Goal: Information Seeking & Learning: Learn about a topic

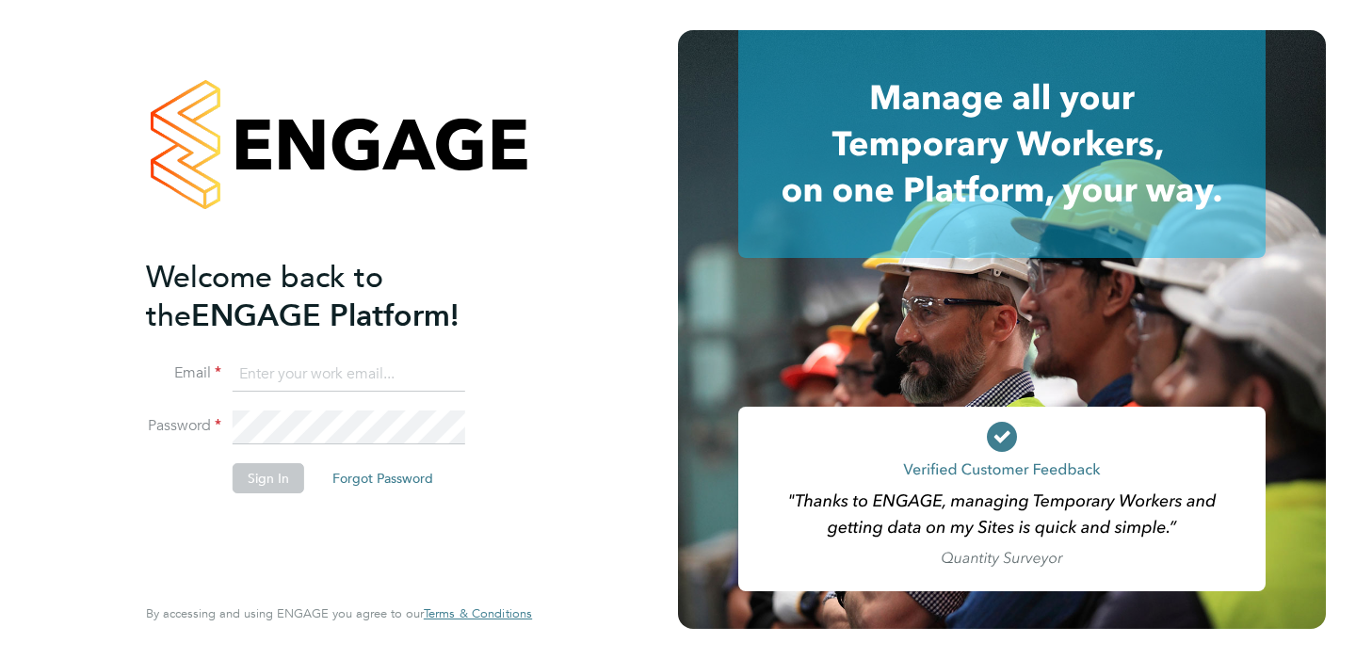
type input "harri@evolve-talent.co.uk"
click at [267, 480] on button "Sign In" at bounding box center [269, 478] width 72 height 30
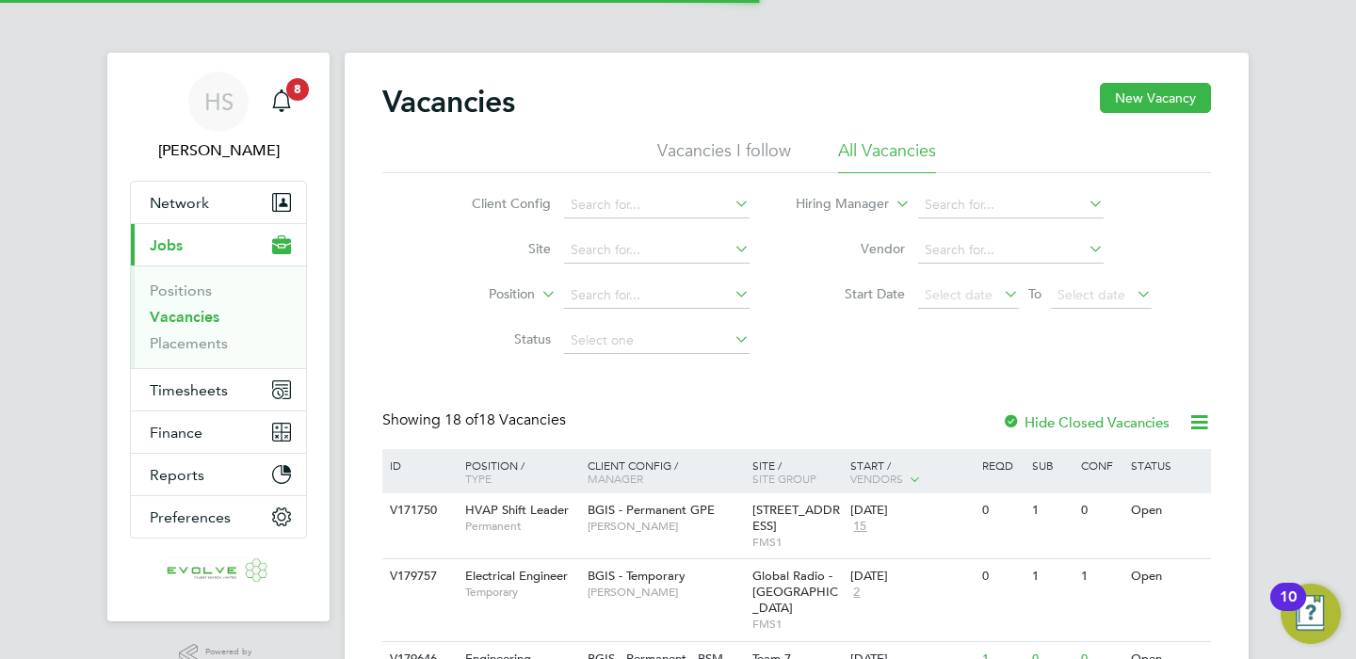
click at [174, 243] on span "Jobs" at bounding box center [166, 245] width 33 height 18
click at [195, 321] on link "Vacancies" at bounding box center [185, 317] width 70 height 18
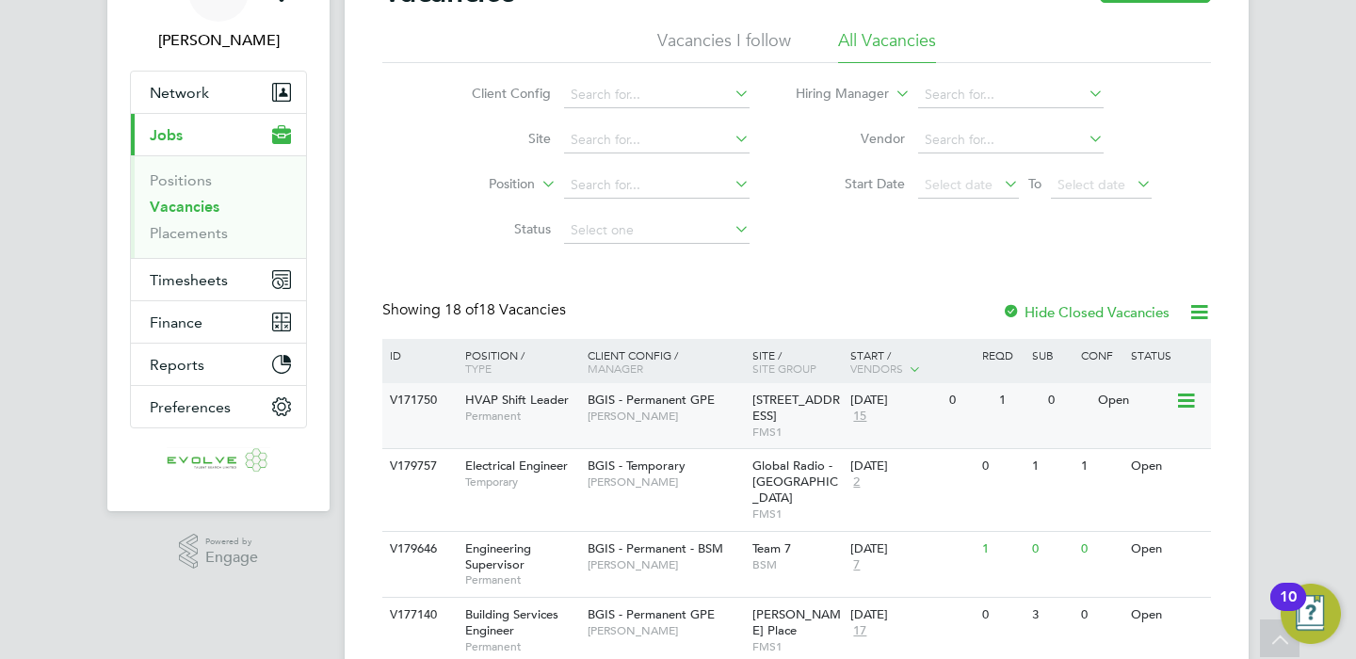
click at [705, 398] on span "BGIS - Permanent GPE" at bounding box center [651, 400] width 127 height 16
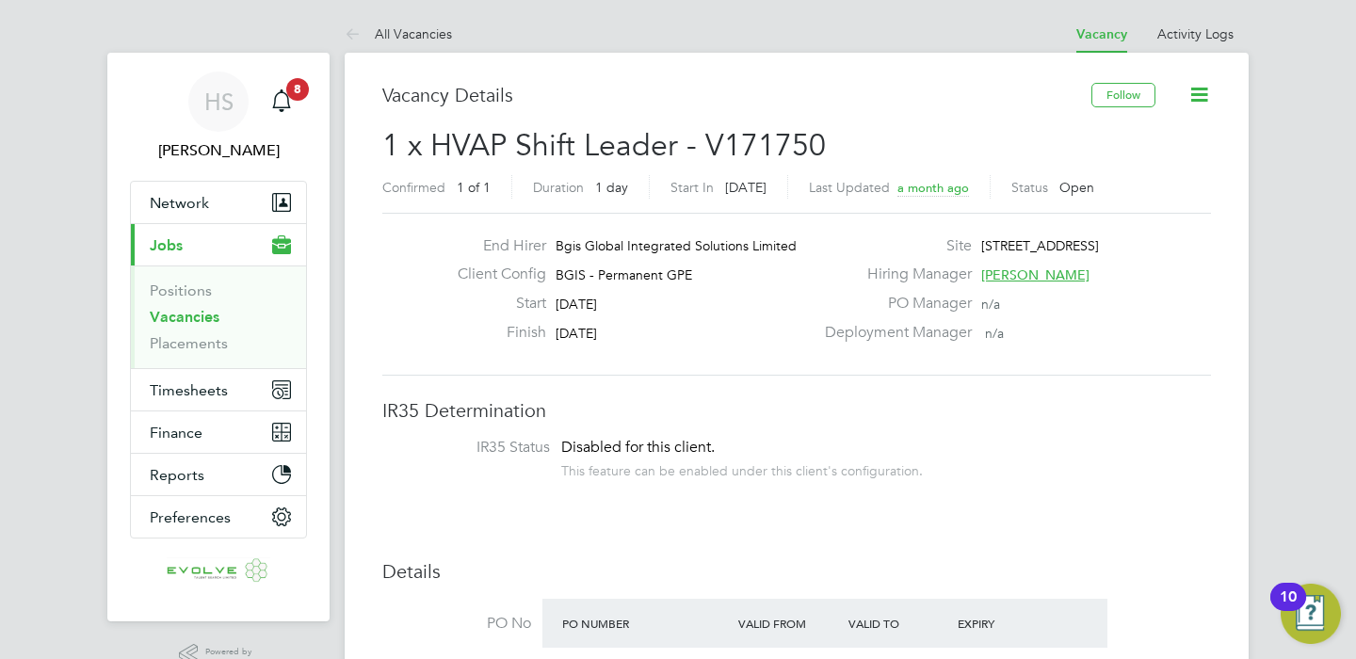
click at [1198, 89] on icon at bounding box center [1199, 95] width 24 height 24
click at [960, 122] on div "Vacancy Details" at bounding box center [736, 104] width 709 height 43
click at [1106, 93] on button "Follow" at bounding box center [1123, 95] width 64 height 24
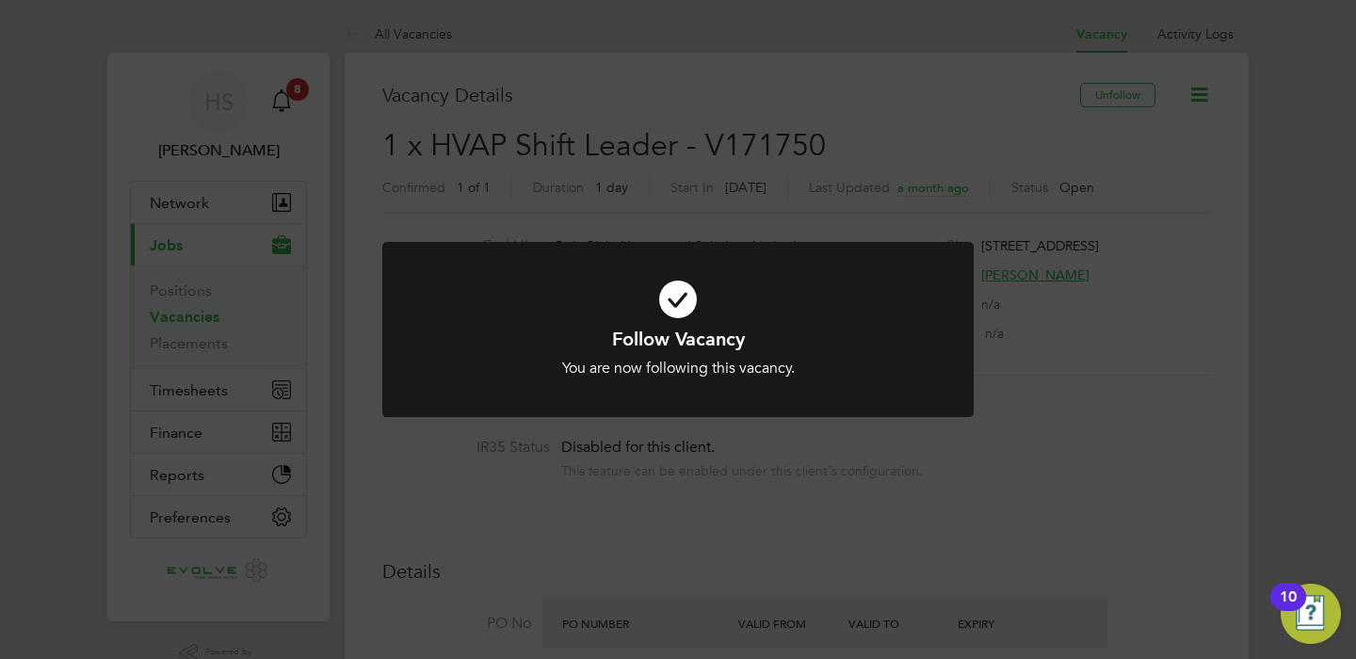
click at [1121, 95] on div "Follow Vacancy You are now following this vacancy. Cancel Okay" at bounding box center [678, 329] width 1356 height 659
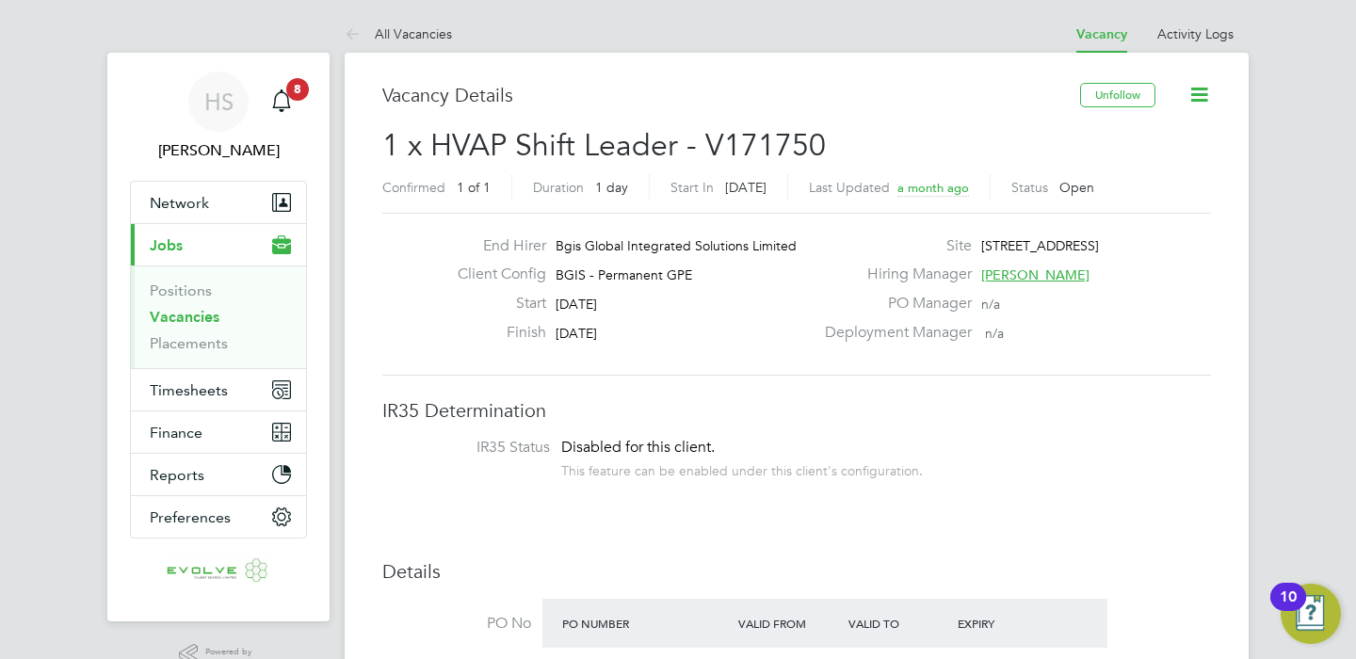
click at [1121, 95] on button "Unfollow" at bounding box center [1117, 95] width 75 height 24
click at [196, 312] on link "Vacancies" at bounding box center [185, 317] width 70 height 18
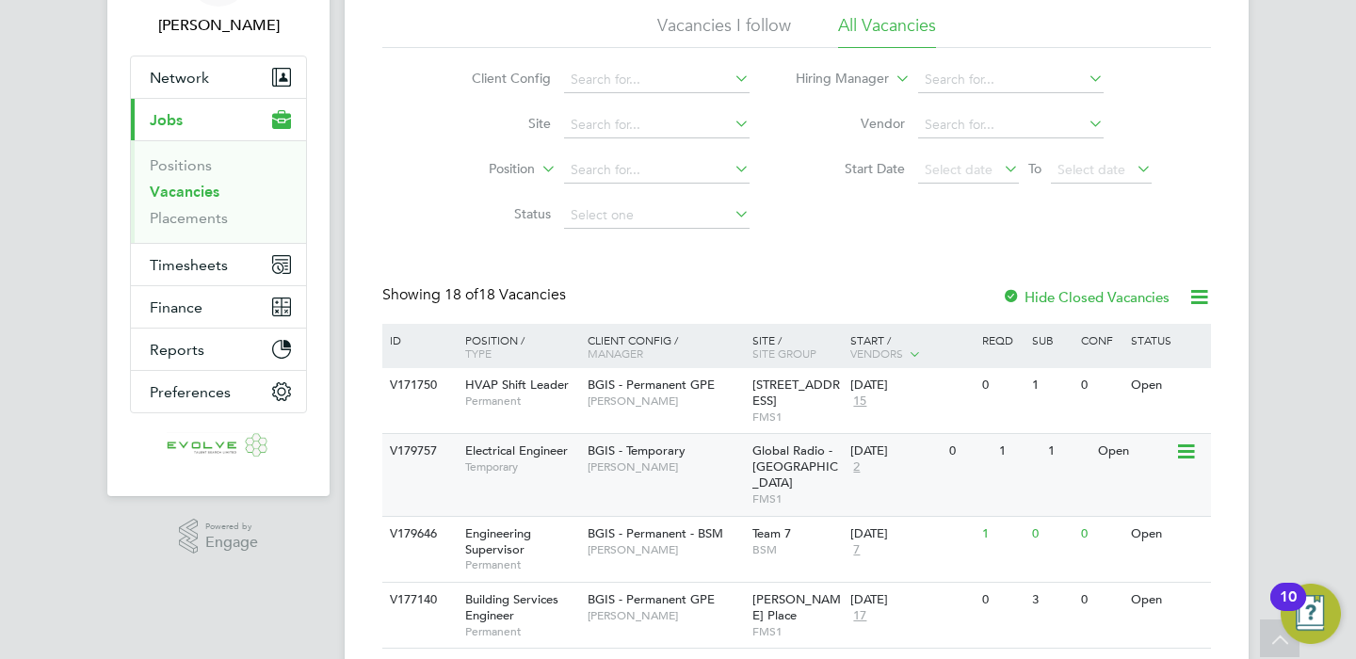
scroll to position [126, 0]
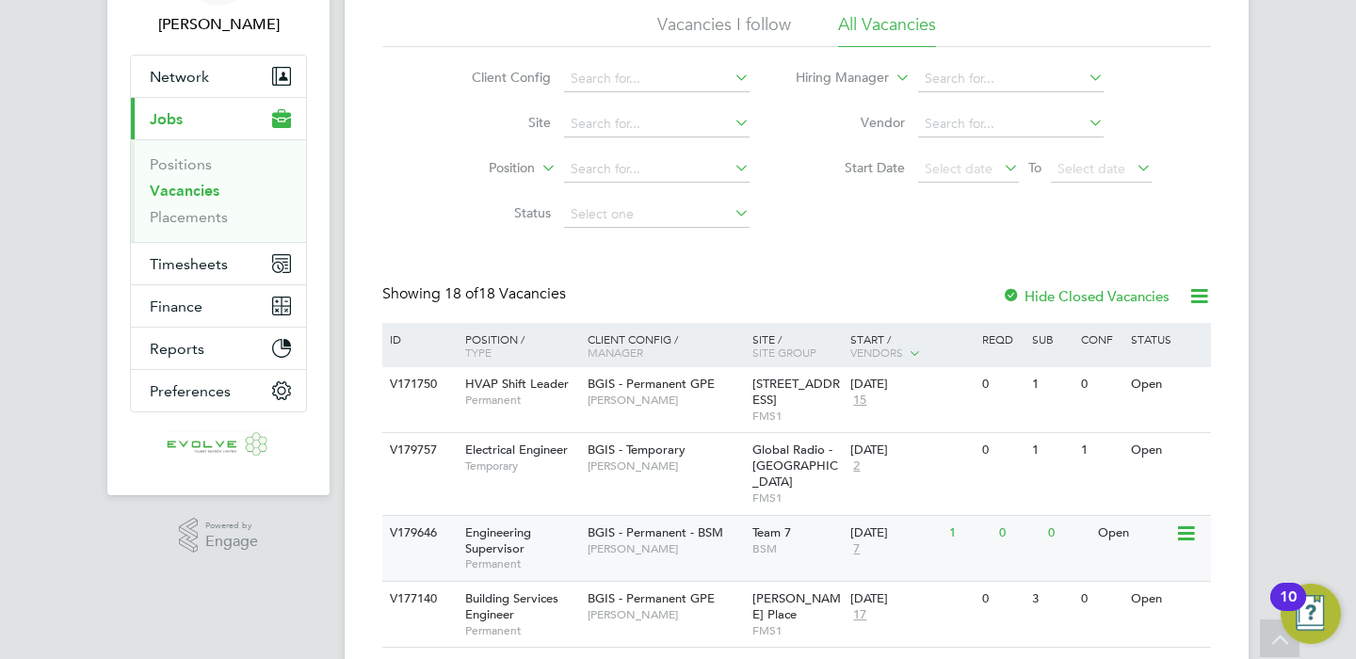
click at [700, 541] on span "Lewis Cannon" at bounding box center [665, 548] width 155 height 15
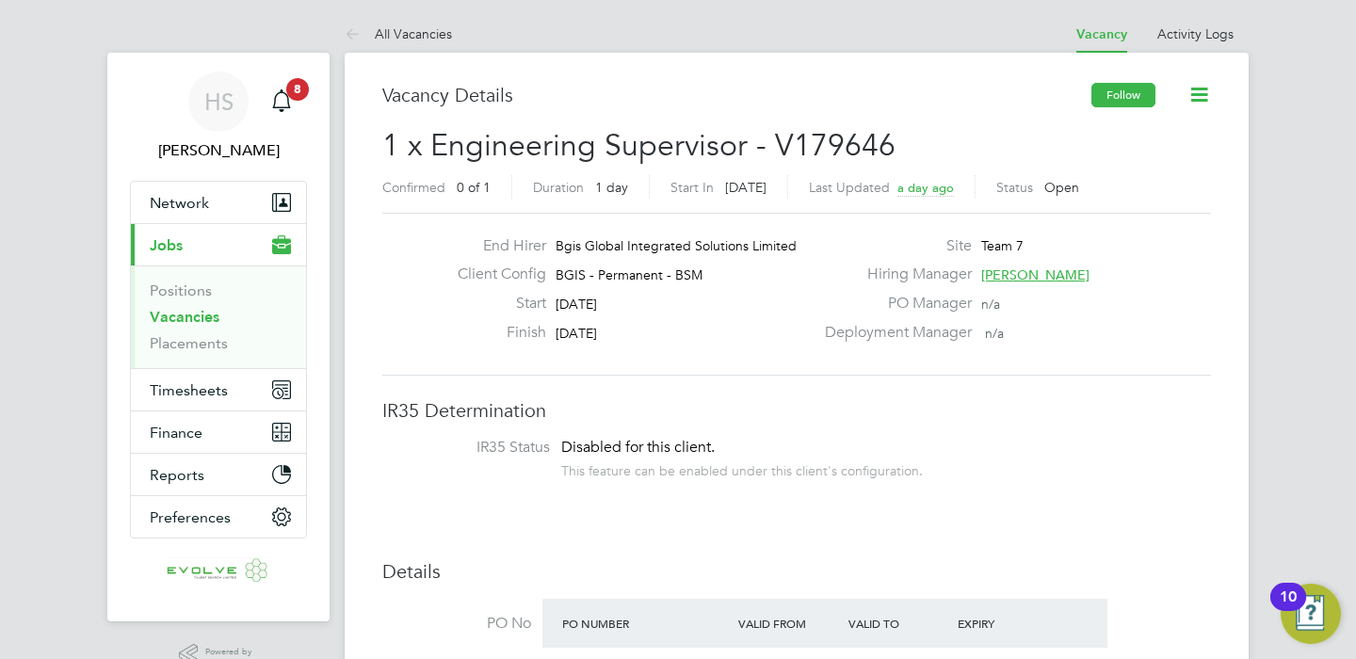
click at [1116, 100] on button "Follow" at bounding box center [1123, 95] width 64 height 24
click at [178, 314] on link "Vacancies" at bounding box center [185, 317] width 70 height 18
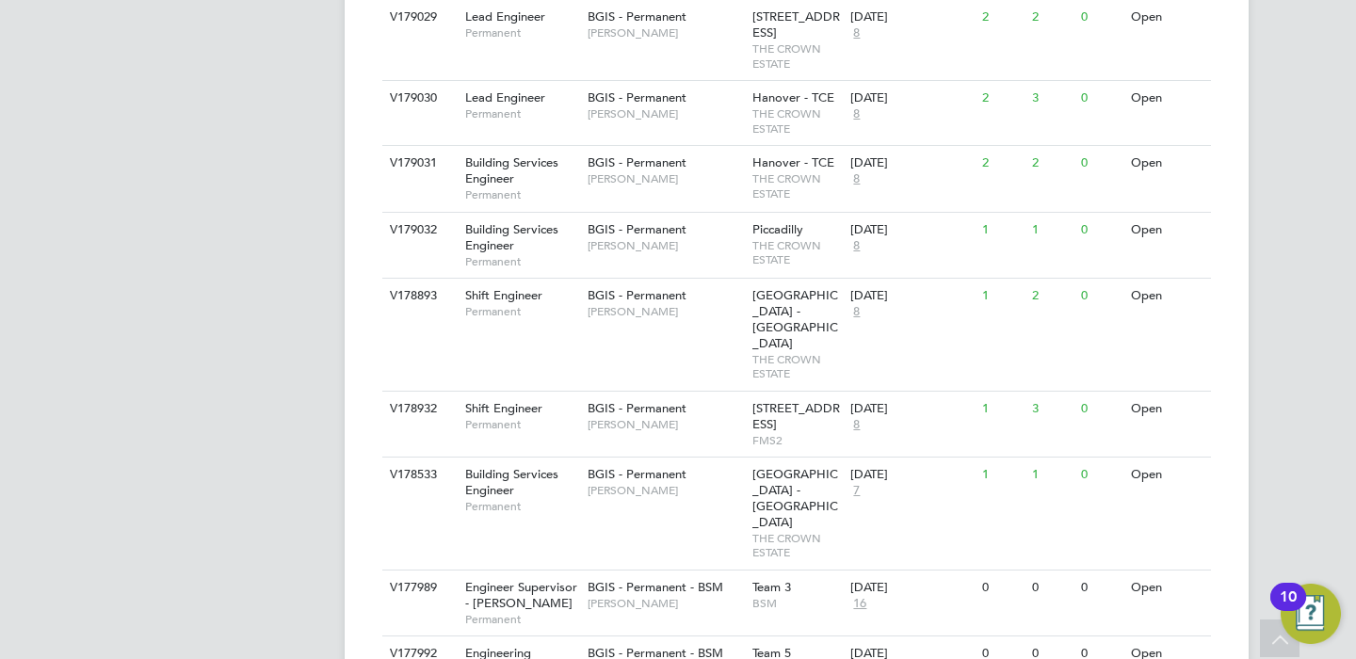
scroll to position [1154, 0]
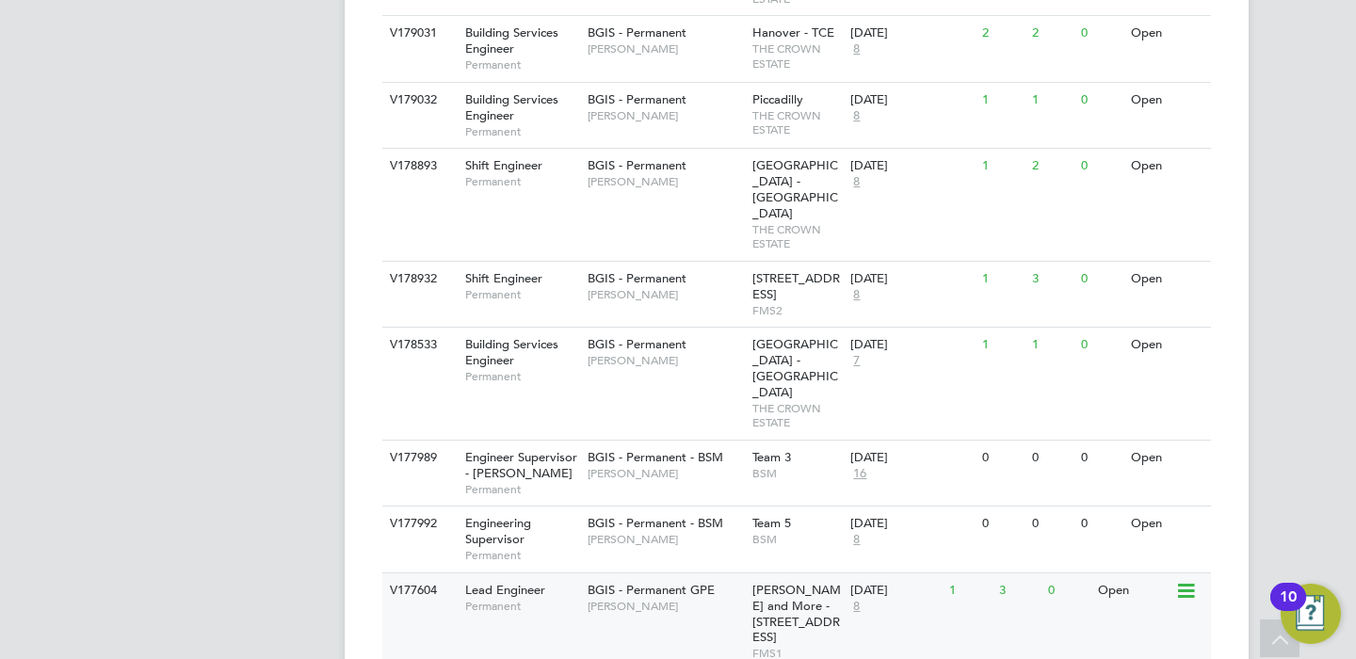
click at [731, 573] on div "BGIS - Permanent GPE John Hadland" at bounding box center [665, 597] width 165 height 49
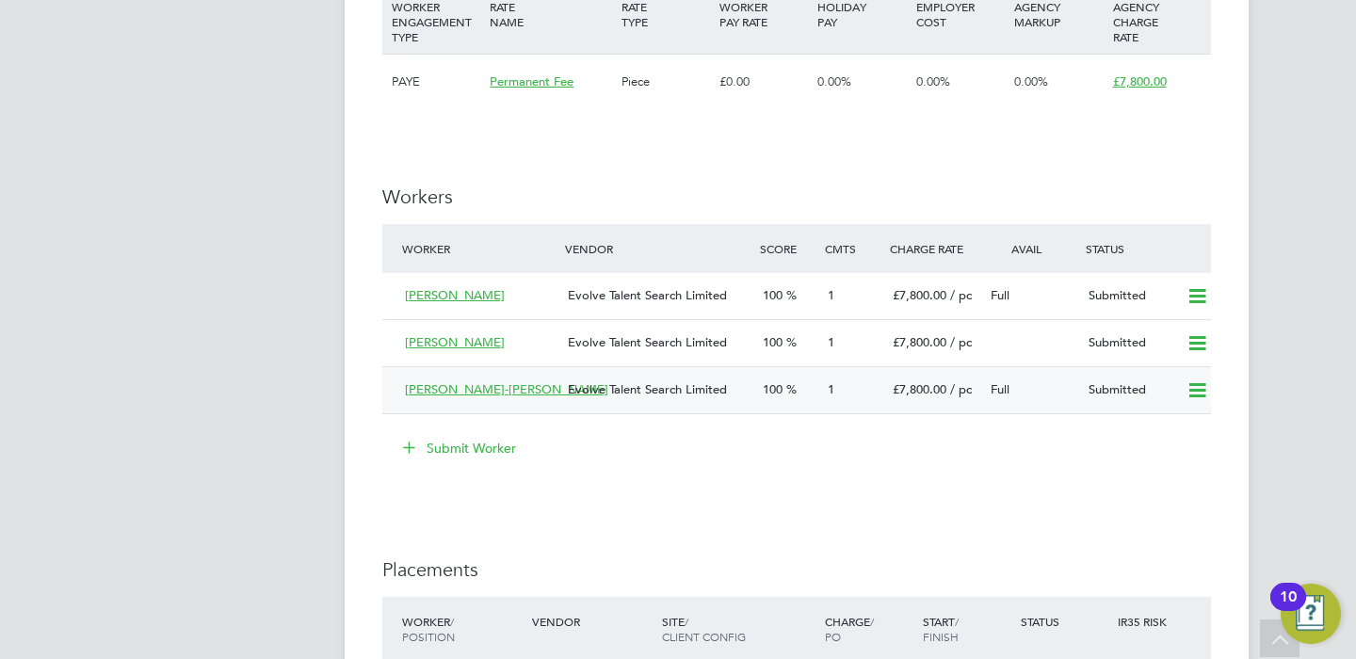
scroll to position [2462, 0]
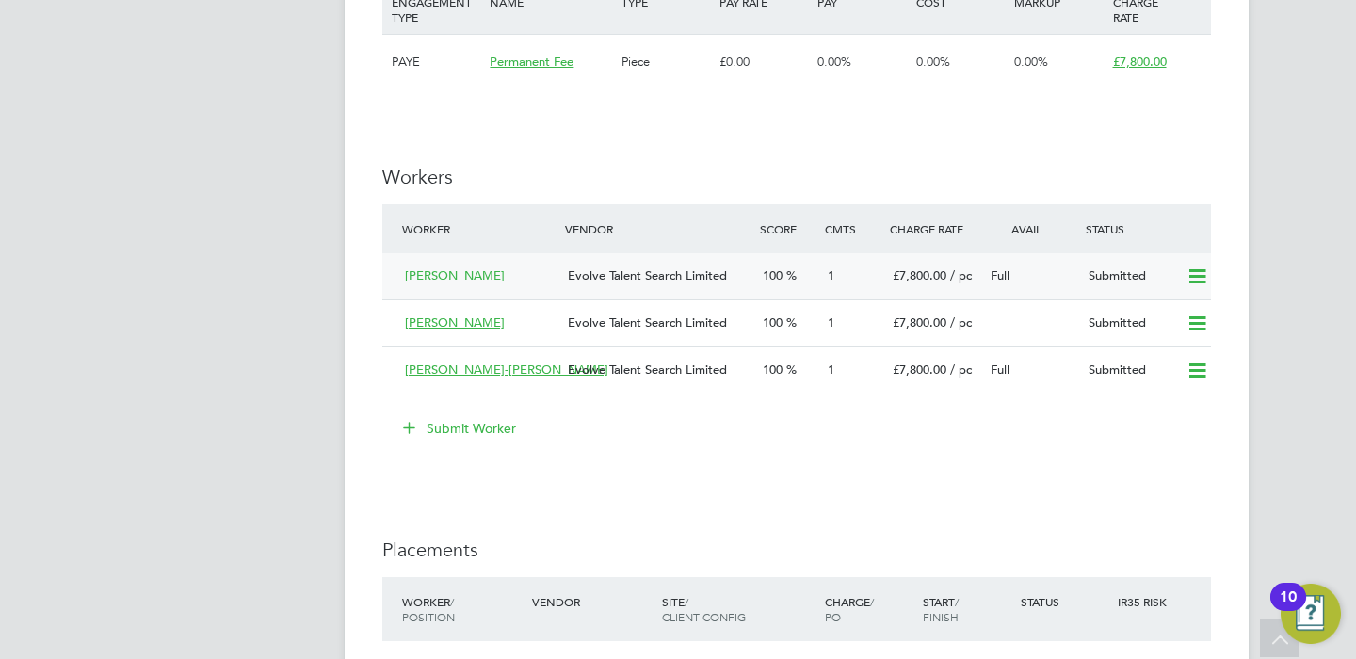
click at [876, 287] on div "1" at bounding box center [852, 276] width 65 height 31
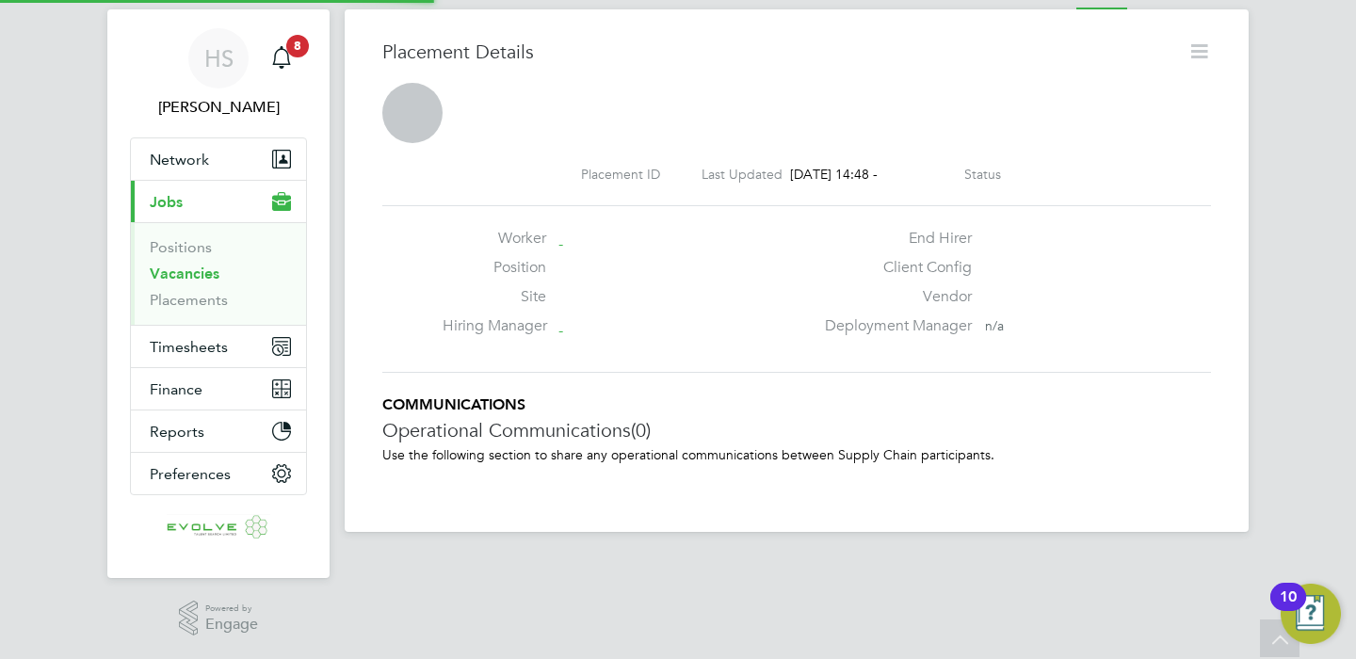
scroll to position [18, 269]
